Goal: Information Seeking & Learning: Learn about a topic

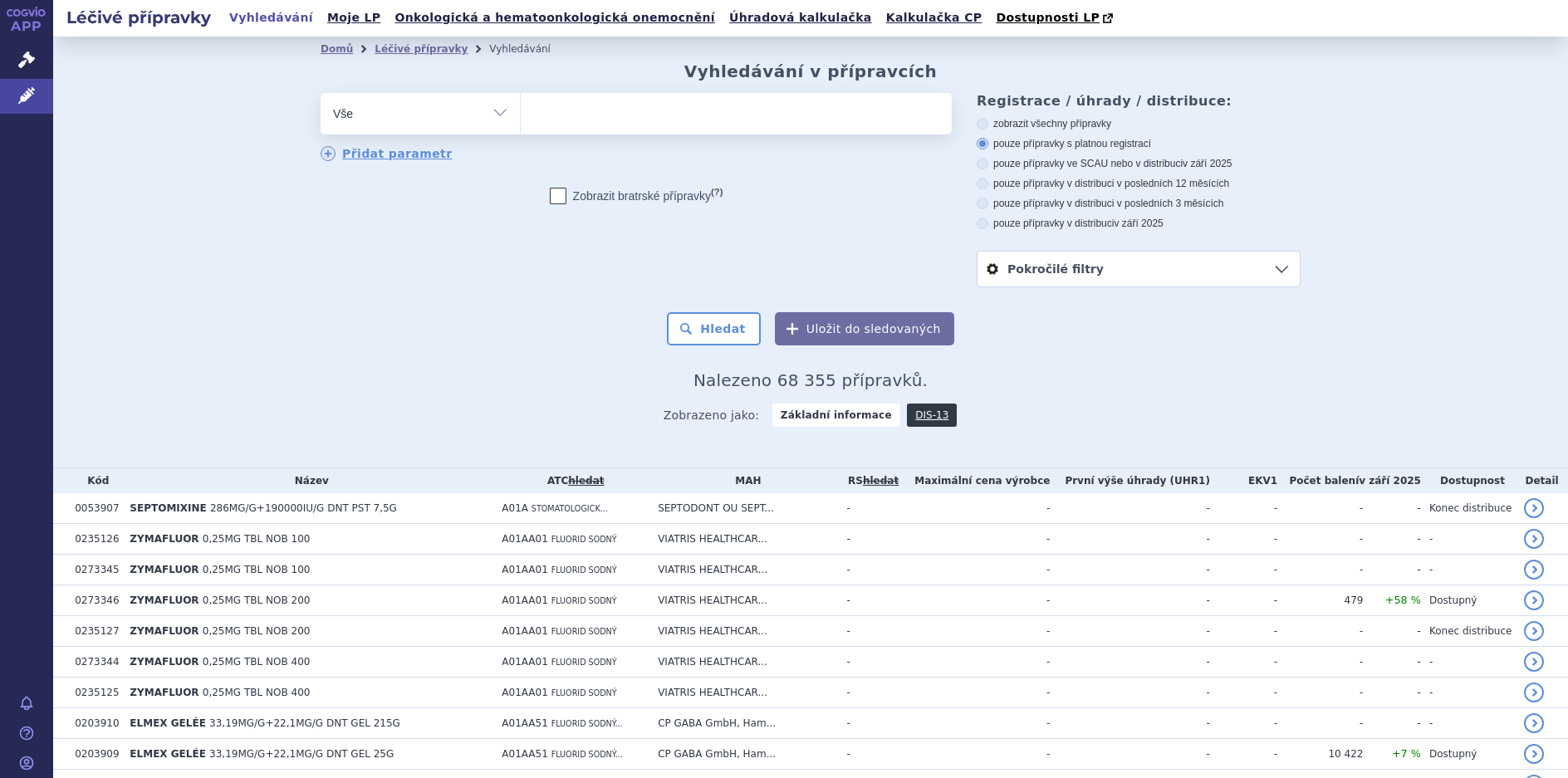
drag, startPoint x: 0, startPoint y: 0, endPoint x: 489, endPoint y: 103, distance: 499.7
click at [489, 103] on select "Vše Přípravek/SUKL kód MAH VPOIS ATC/Aktivní látka Léková forma Síla" at bounding box center [420, 111] width 200 height 37
click at [674, 158] on div "Přidat parametr" at bounding box center [636, 154] width 631 height 17
click at [392, 40] on li "Léčivé přípravky" at bounding box center [432, 49] width 114 height 25
click at [398, 51] on link "Léčivé přípravky" at bounding box center [421, 49] width 93 height 11
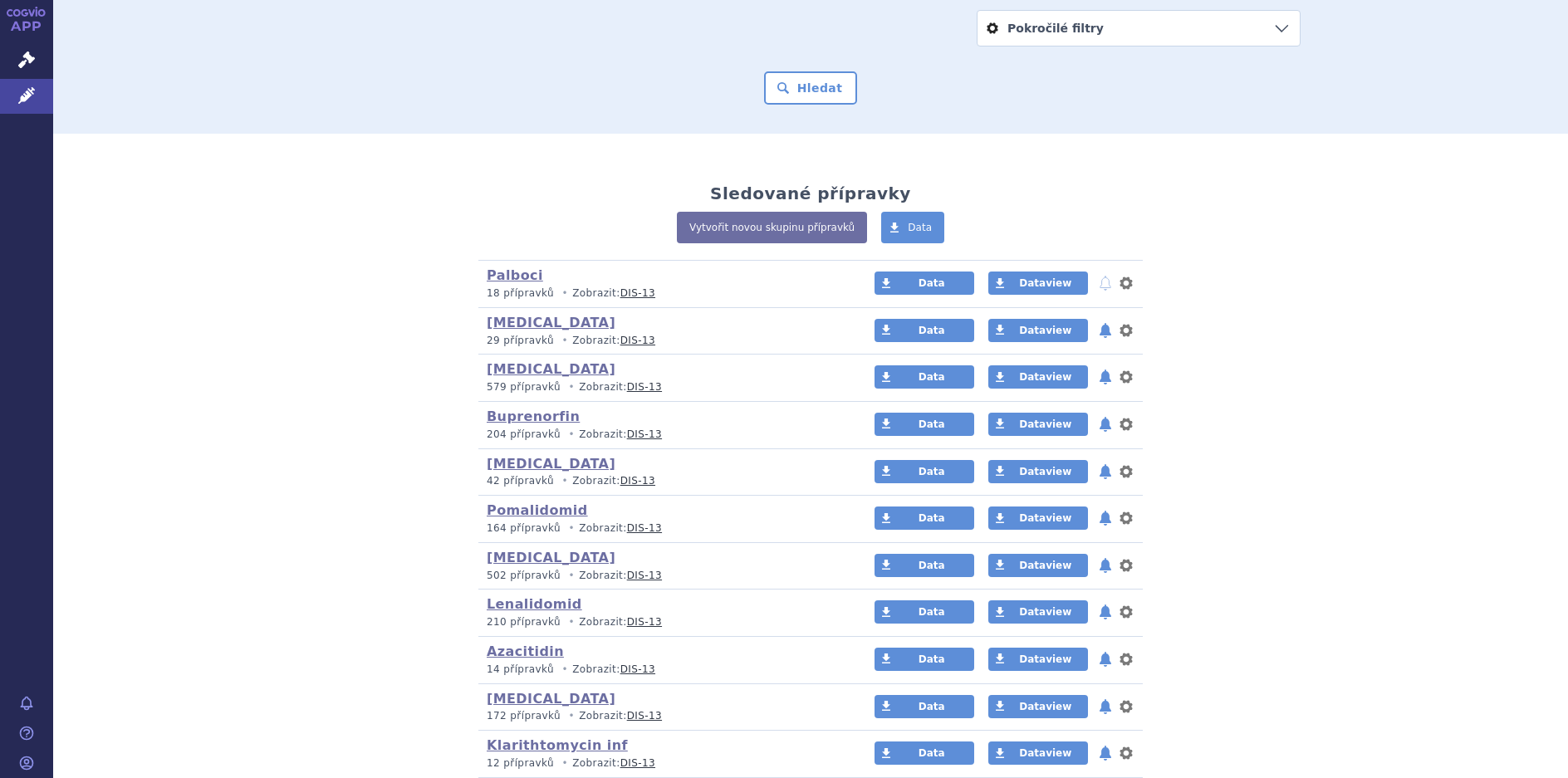
scroll to position [256, 0]
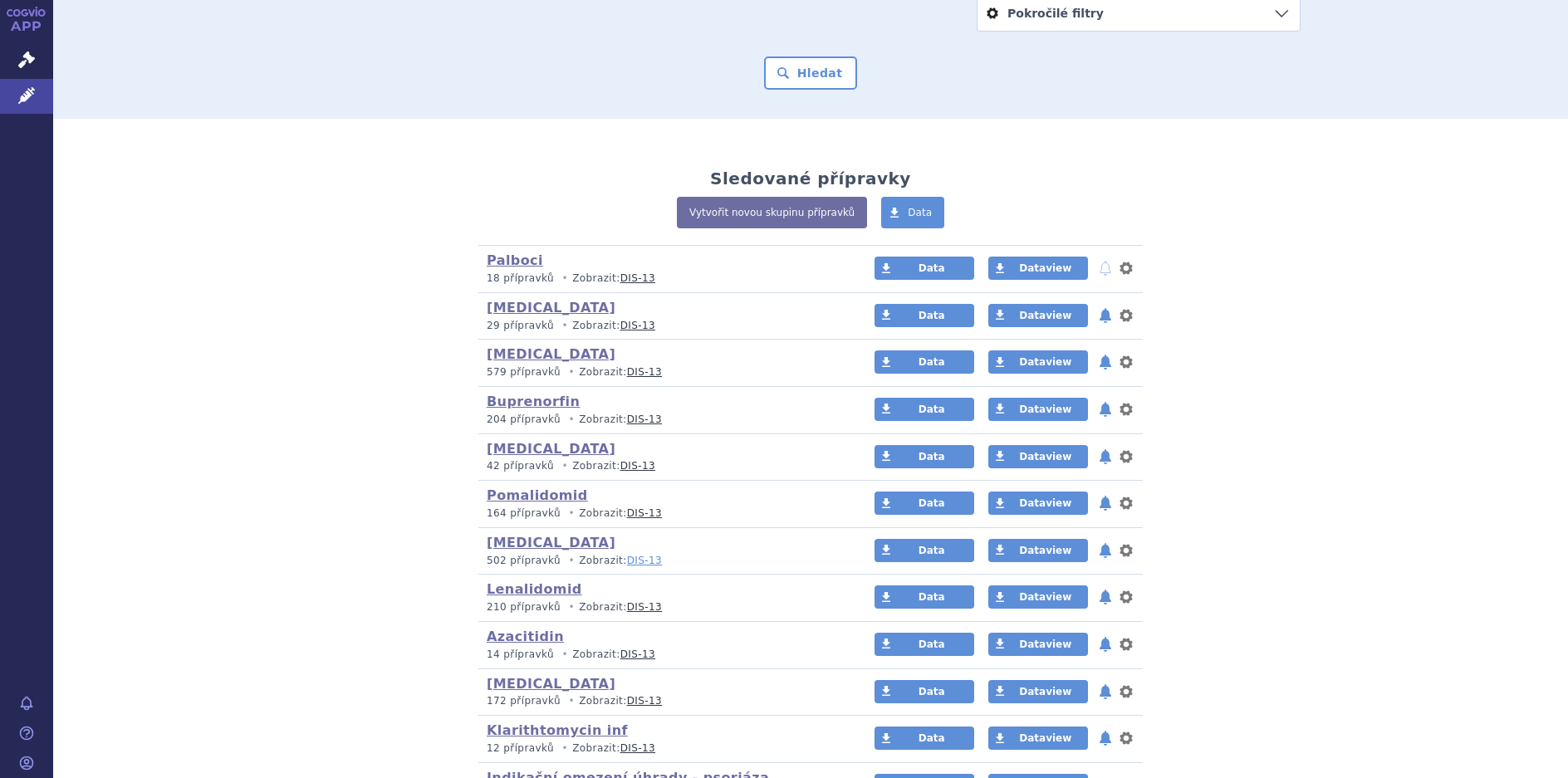
click at [628, 557] on link "DIS-13" at bounding box center [644, 560] width 35 height 11
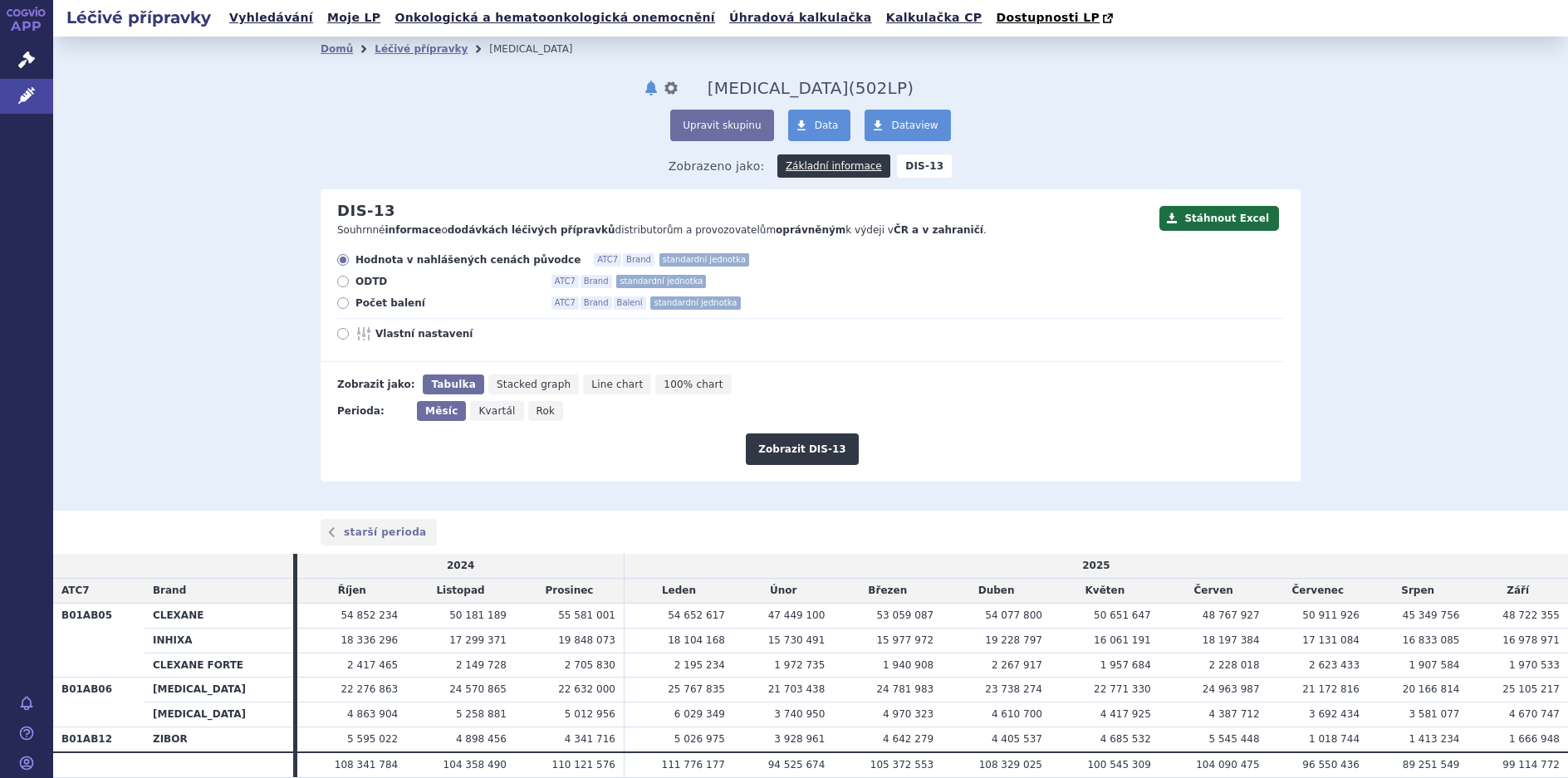
click at [664, 389] on span "100% chart" at bounding box center [693, 384] width 59 height 11
click at [656, 385] on input "100% chart" at bounding box center [661, 380] width 11 height 11
radio input "true"
click at [807, 439] on button "Zobrazit DIS-13" at bounding box center [802, 449] width 112 height 32
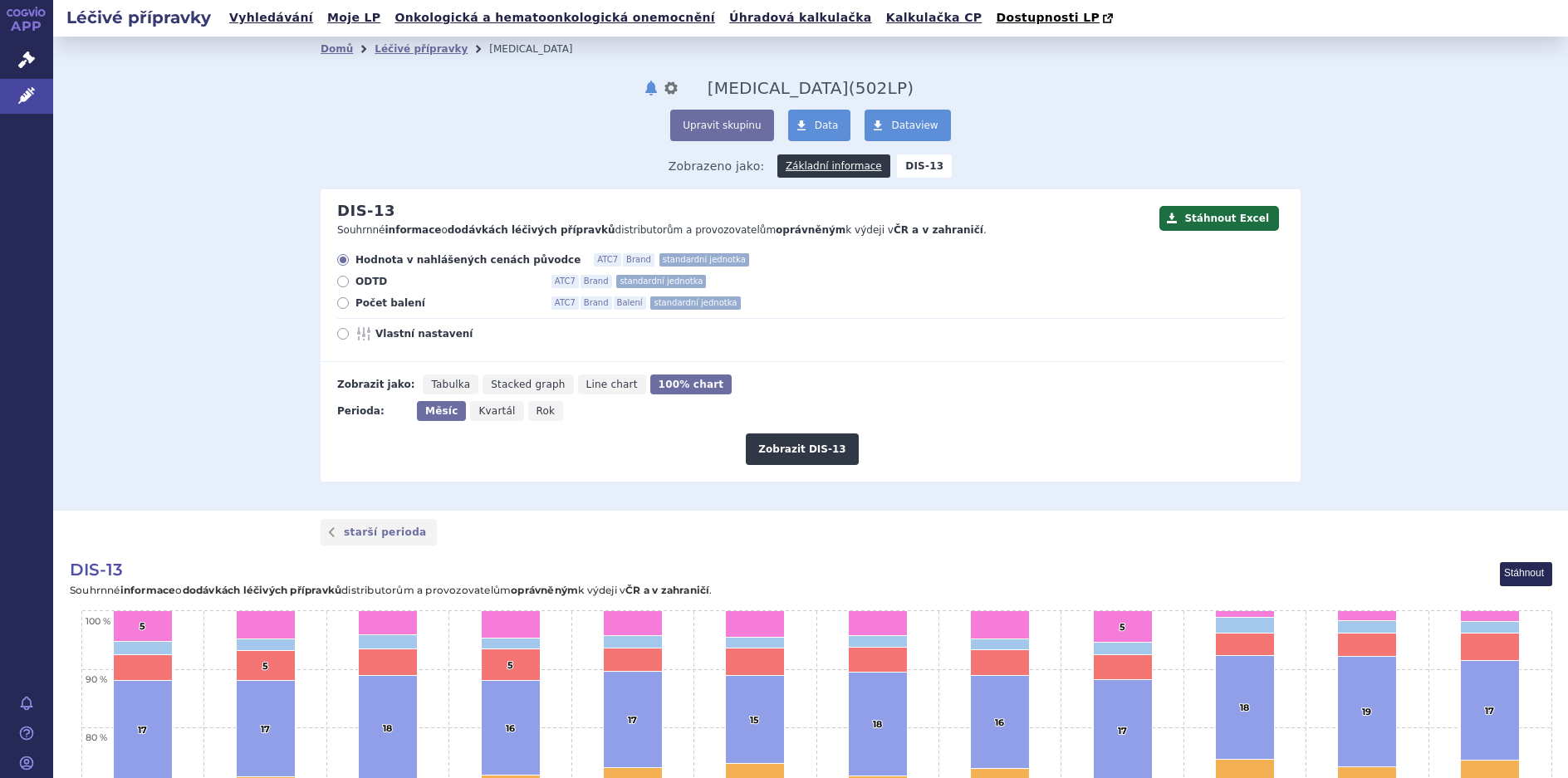
click at [337, 275] on label "ODTD ATC7 Brand standardní jednotka" at bounding box center [810, 282] width 947 height 13
click at [339, 278] on input "ODTD ATC7 Brand standardní jednotka" at bounding box center [345, 284] width 11 height 11
radio input "true"
click at [783, 451] on button "Zobrazit DIS-13" at bounding box center [802, 449] width 112 height 32
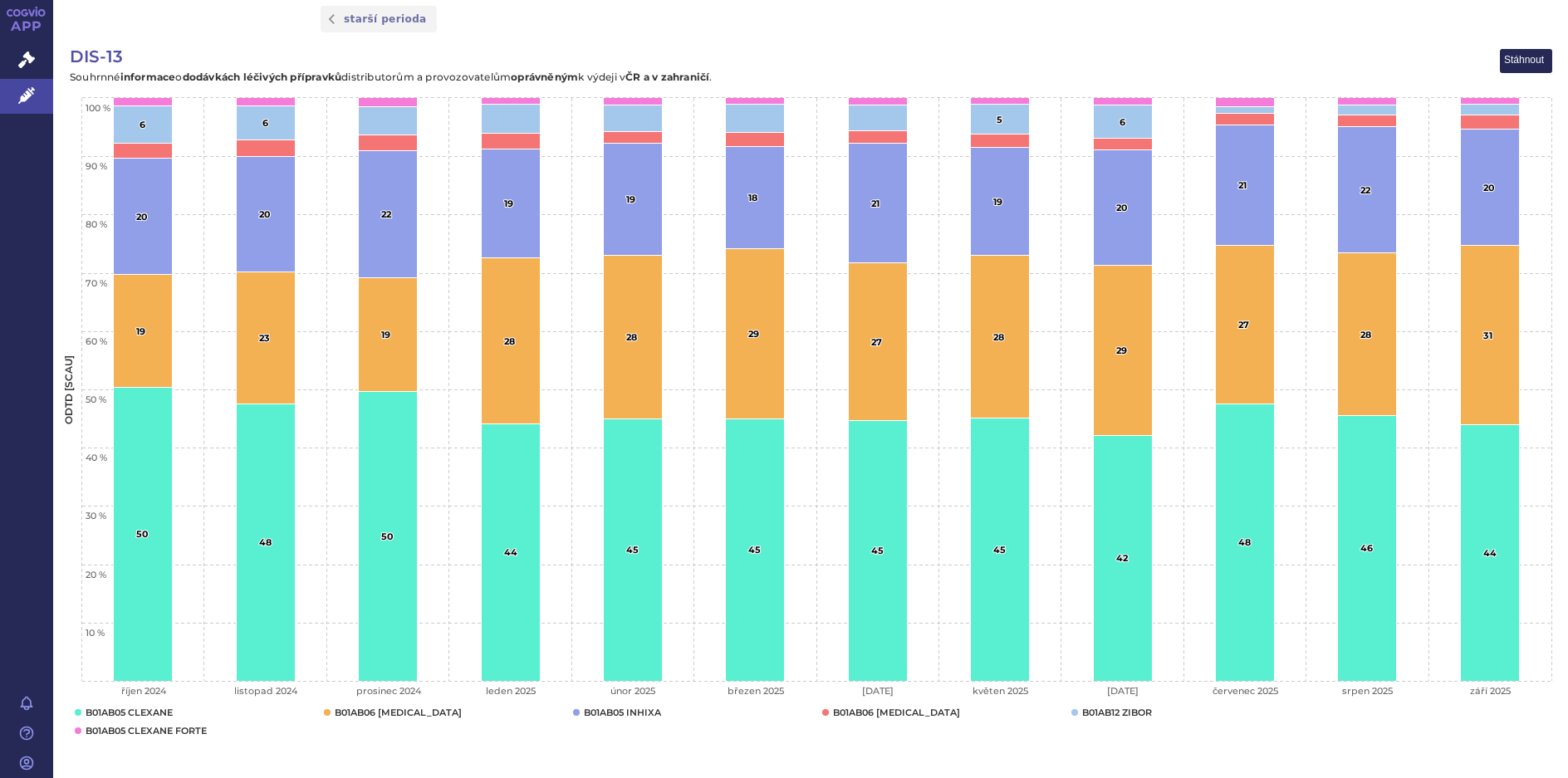
scroll to position [558, 0]
